Goal: Transaction & Acquisition: Obtain resource

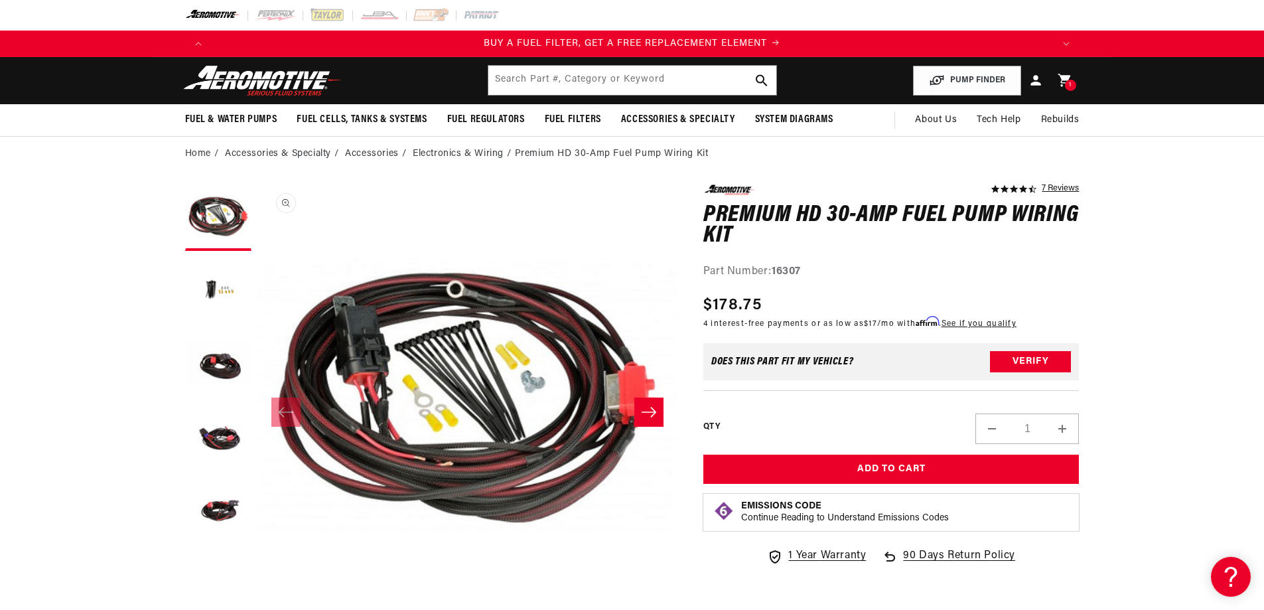
scroll to position [1, 0]
click at [210, 379] on button "Load image 3 in gallery view" at bounding box center [218, 363] width 66 height 66
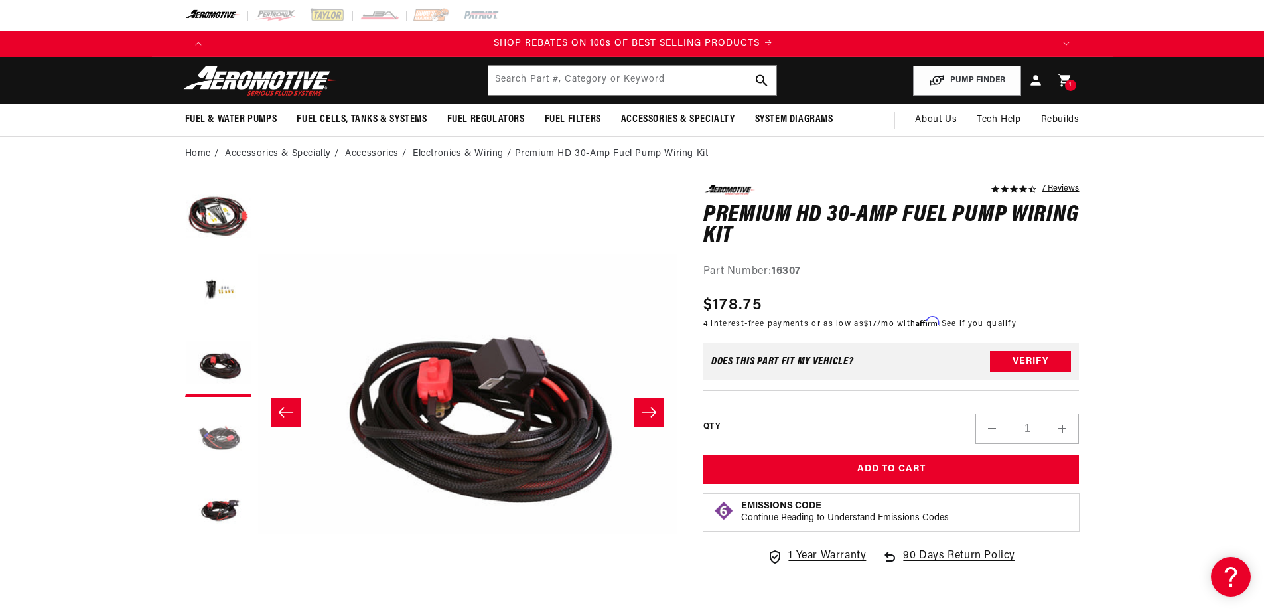
scroll to position [0, 1683]
click at [217, 438] on button "Load image 4 in gallery view" at bounding box center [218, 436] width 66 height 66
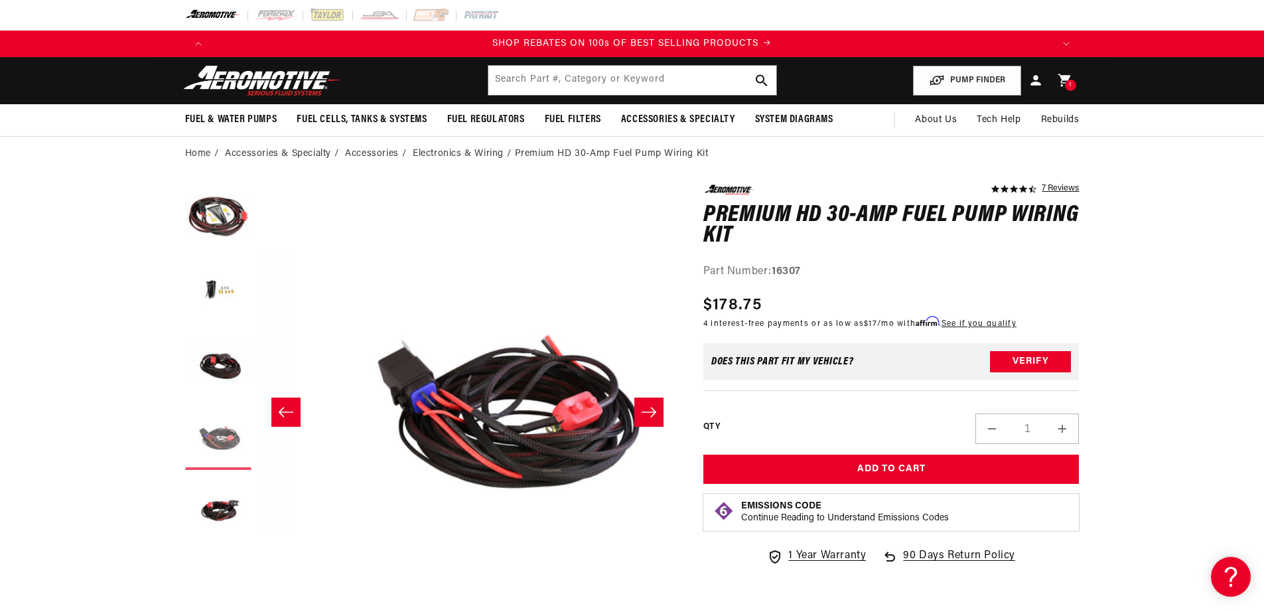
scroll to position [1, 1257]
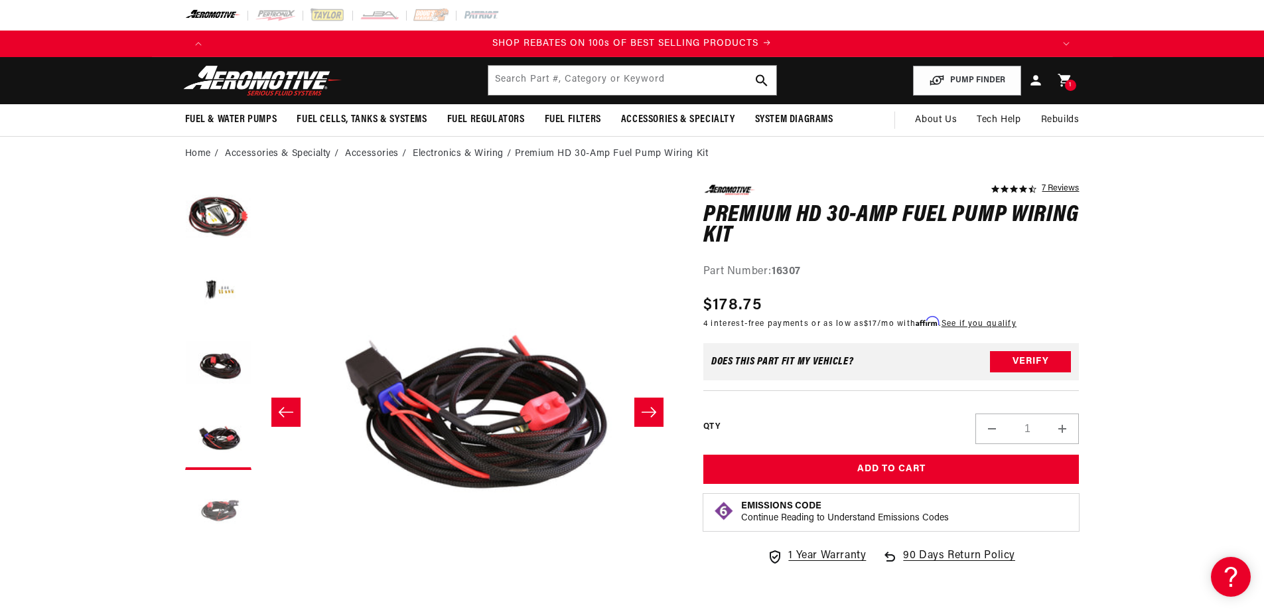
click at [226, 518] on button "Load image 5 in gallery view" at bounding box center [218, 509] width 66 height 66
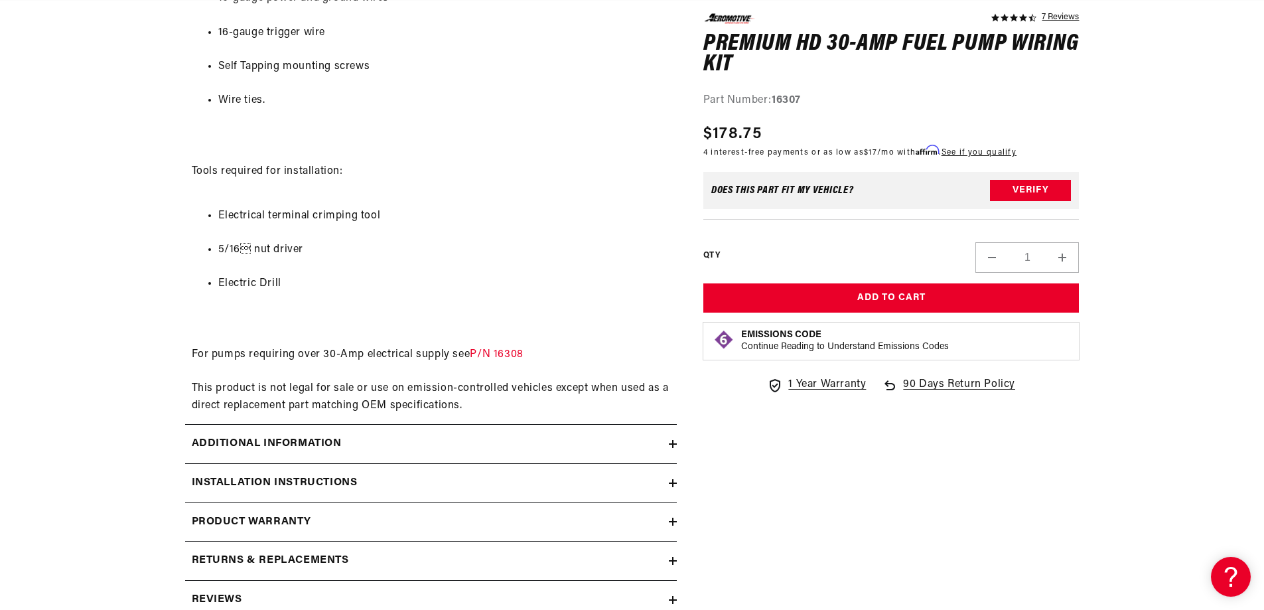
scroll to position [0, 1683]
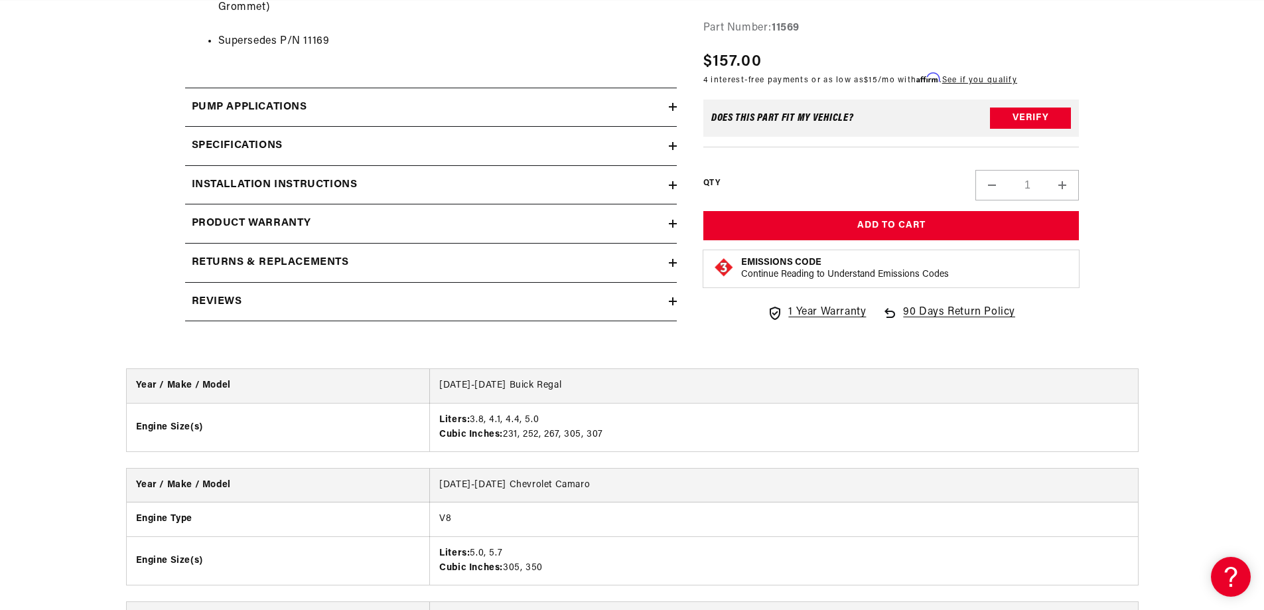
scroll to position [0, 1683]
click at [355, 184] on h2 "Installation Instructions" at bounding box center [275, 185] width 166 height 17
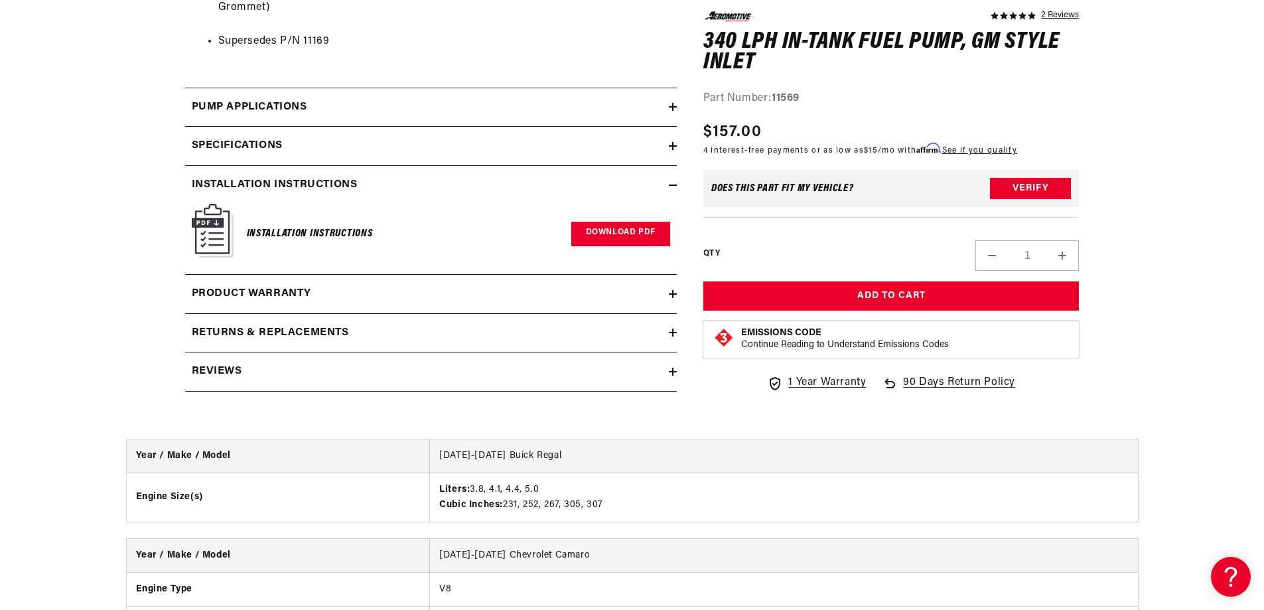
click at [620, 230] on link "Download PDF" at bounding box center [620, 234] width 99 height 25
